Goal: Task Accomplishment & Management: Manage account settings

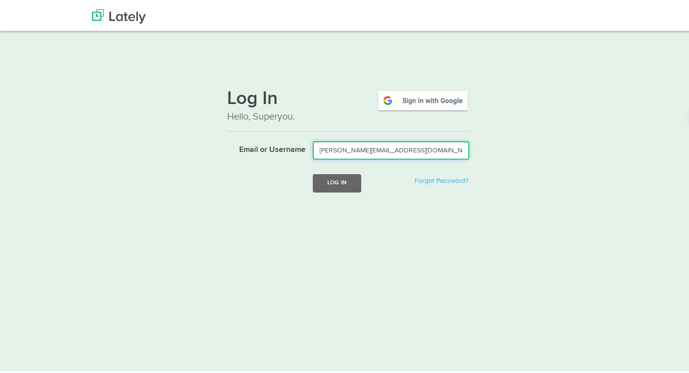
click at [313, 158] on div at bounding box center [313, 158] width 0 height 0
click at [513, 132] on div "Log In Hello, Superyou. Email or Username [PERSON_NAME][EMAIL_ADDRESS][DOMAIN_N…" at bounding box center [347, 142] width 585 height 128
drag, startPoint x: 422, startPoint y: 131, endPoint x: 315, endPoint y: 123, distance: 107.7
click at [315, 139] on input "[PERSON_NAME][EMAIL_ADDRESS][DOMAIN_NAME]" at bounding box center [391, 148] width 156 height 18
type input "c"
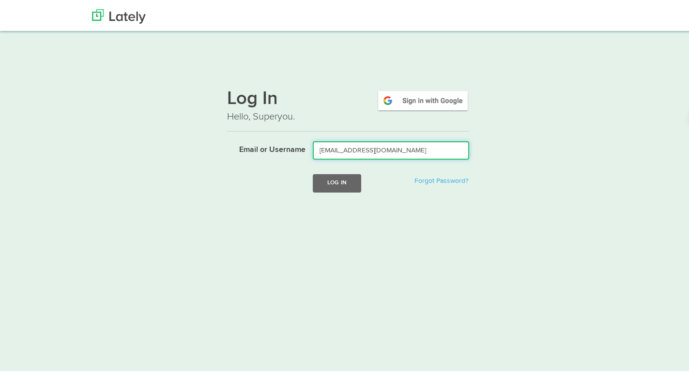
type input "[EMAIL_ADDRESS][DOMAIN_NAME]"
click at [331, 172] on button "Log In" at bounding box center [337, 181] width 48 height 18
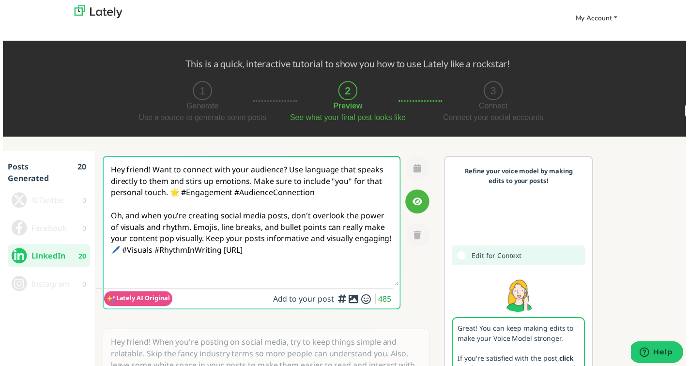
click at [596, 16] on span "My Account" at bounding box center [595, 18] width 37 height 9
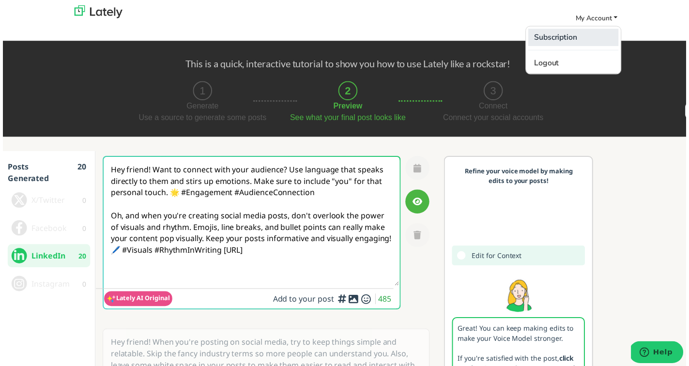
click at [551, 37] on link "Subscription" at bounding box center [575, 37] width 91 height 17
